Goal: Navigation & Orientation: Find specific page/section

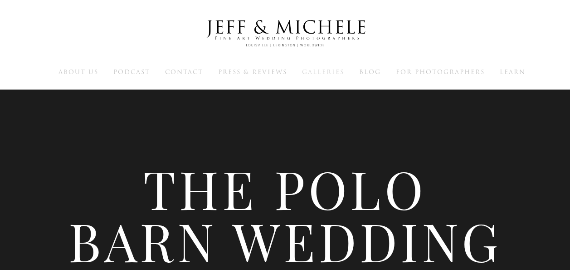
click at [341, 74] on span "Galleries" at bounding box center [323, 72] width 42 height 9
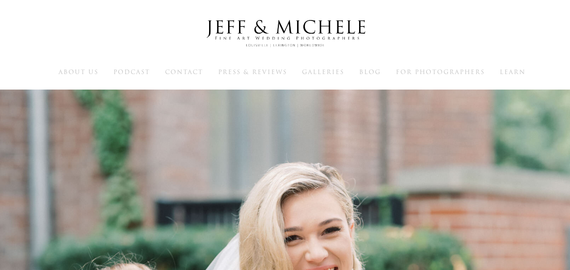
click at [285, 23] on img at bounding box center [286, 33] width 182 height 44
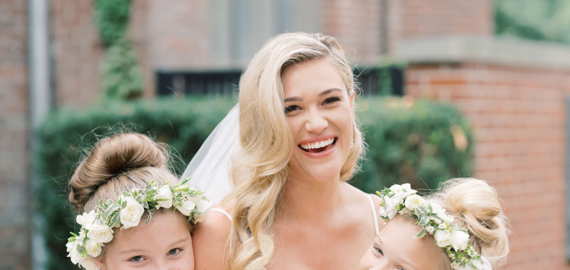
scroll to position [132, 0]
